Goal: Transaction & Acquisition: Purchase product/service

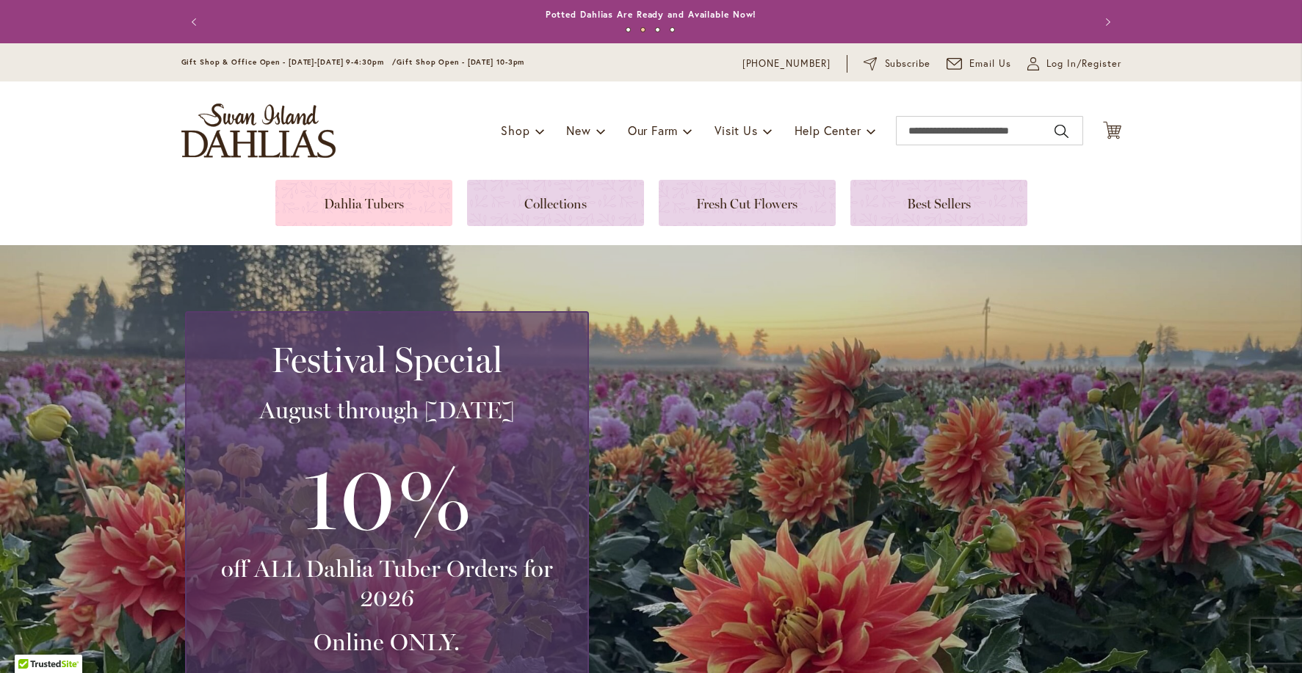
click at [374, 199] on link at bounding box center [363, 203] width 177 height 46
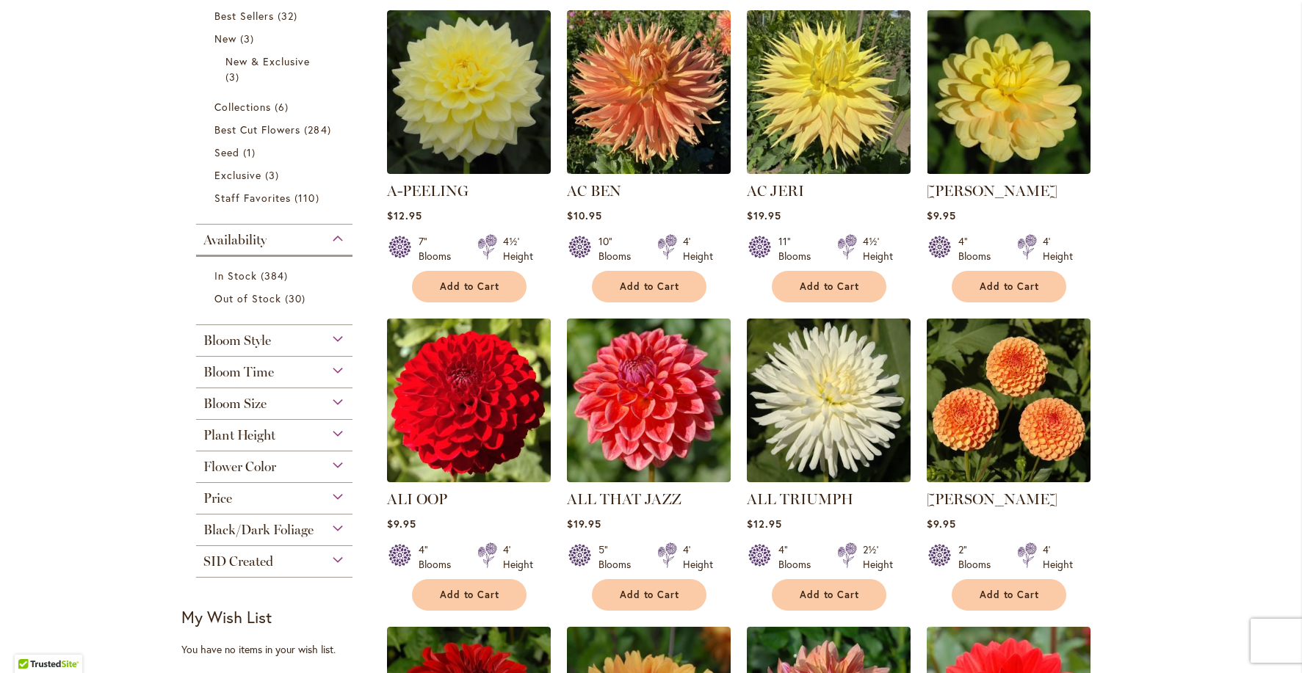
scroll to position [296, 0]
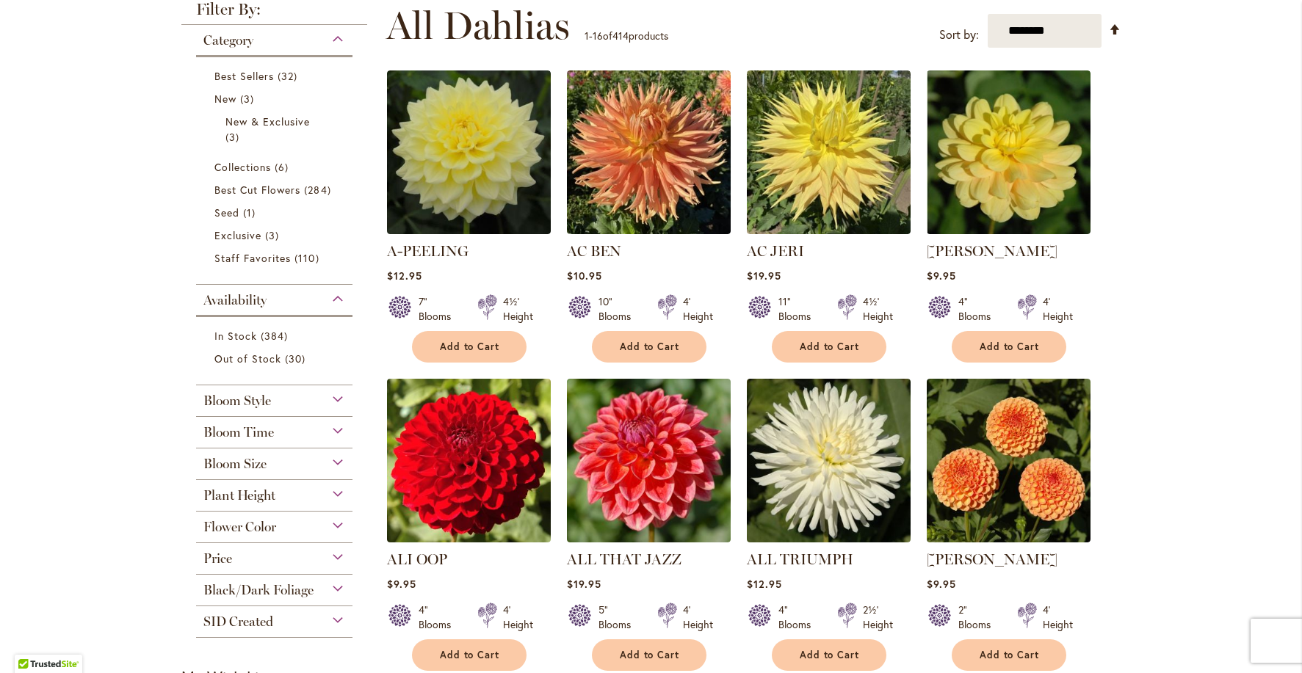
click at [330, 463] on div "Bloom Size" at bounding box center [274, 460] width 157 height 23
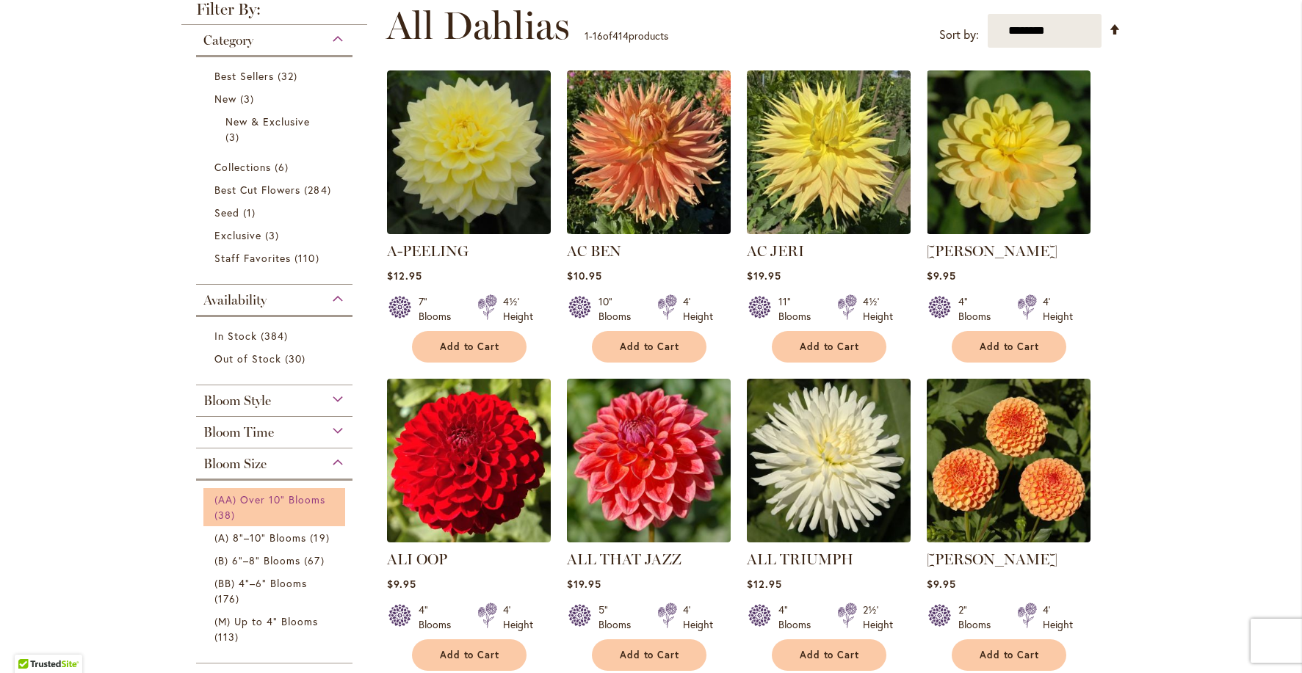
click at [311, 498] on span "(AA) Over 10" Blooms" at bounding box center [270, 500] width 112 height 14
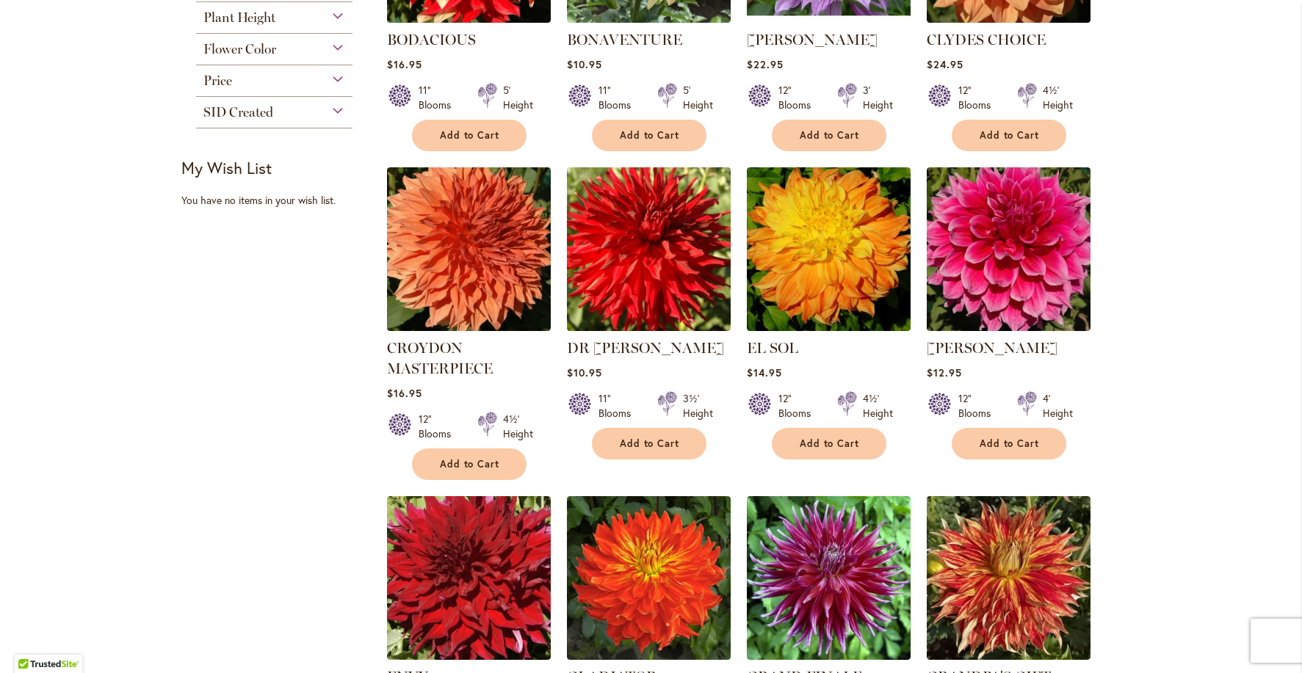
scroll to position [785, 0]
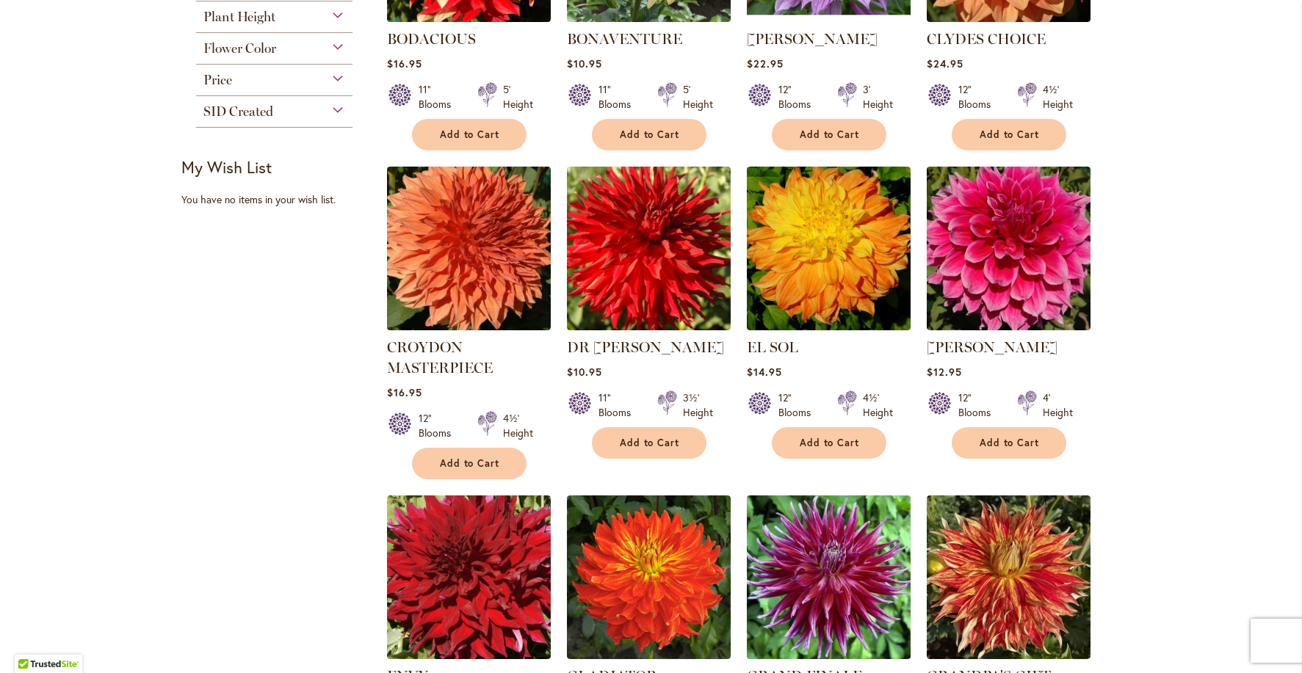
click at [857, 559] on img at bounding box center [828, 577] width 172 height 172
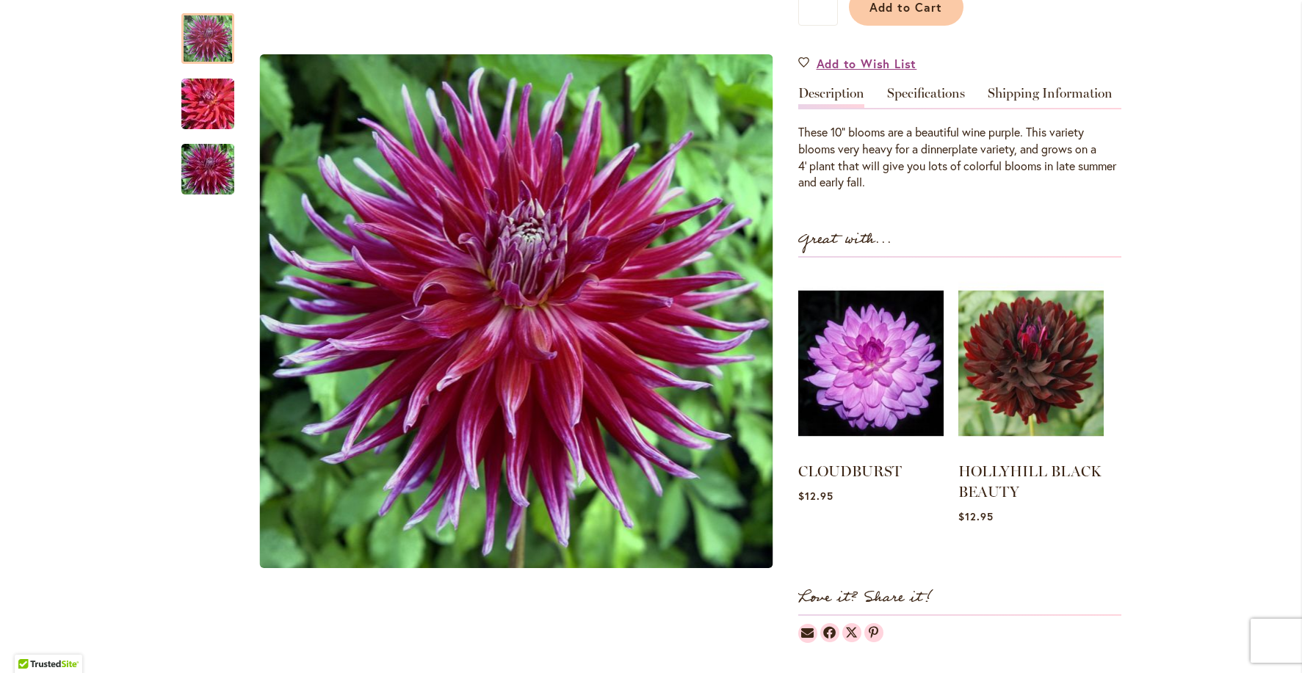
scroll to position [409, 0]
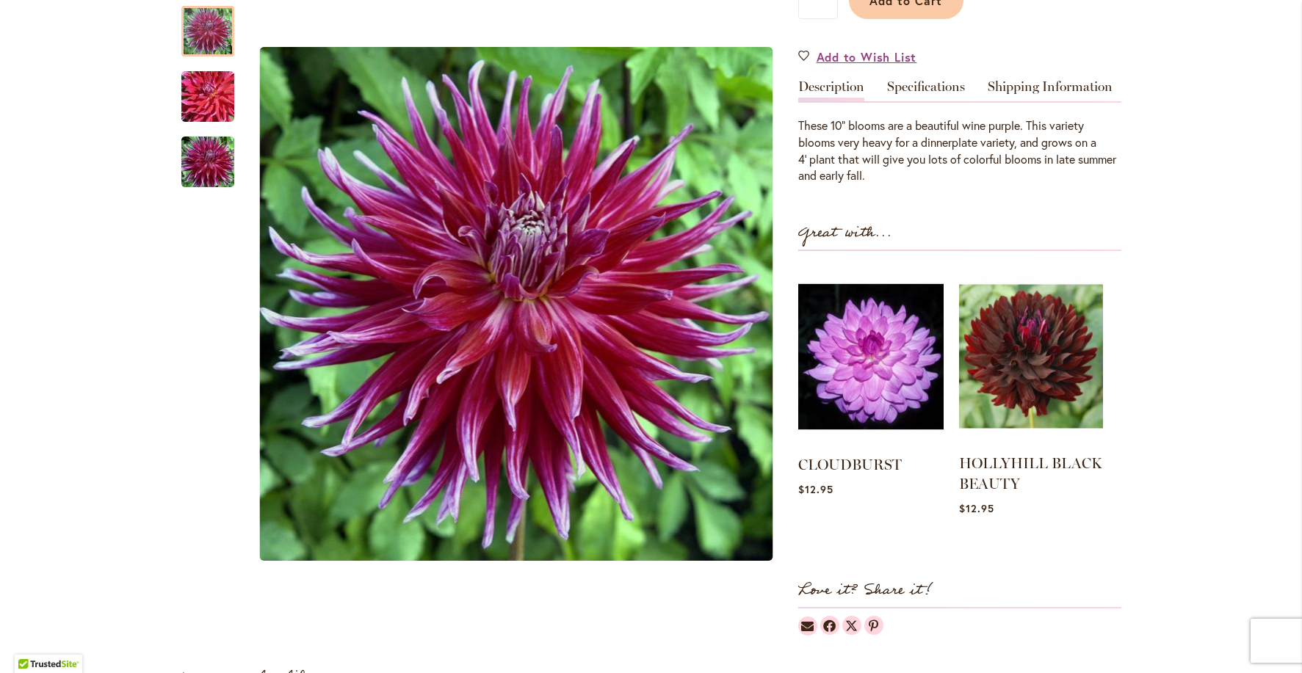
click at [1032, 365] on img at bounding box center [1031, 356] width 144 height 180
